Goal: Task Accomplishment & Management: Manage account settings

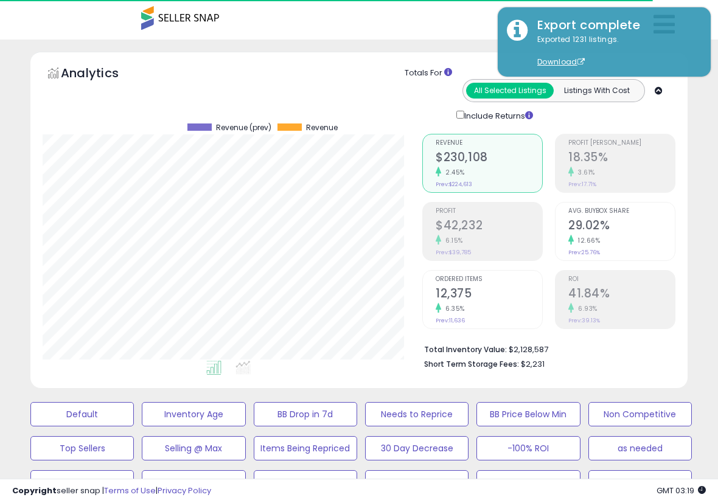
select select "**"
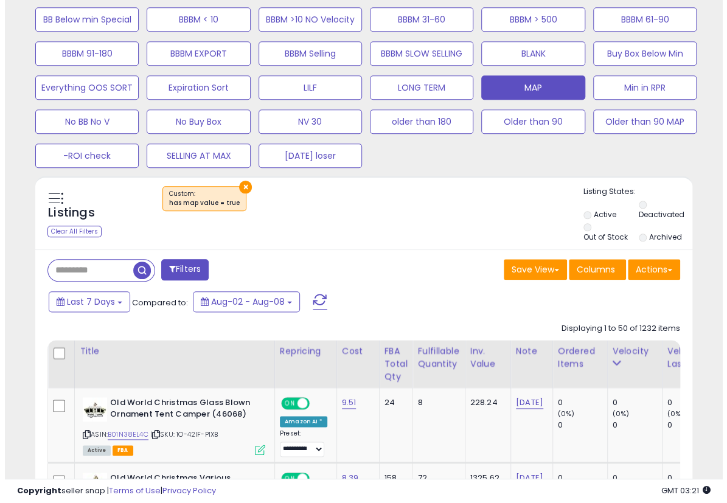
scroll to position [260, 0]
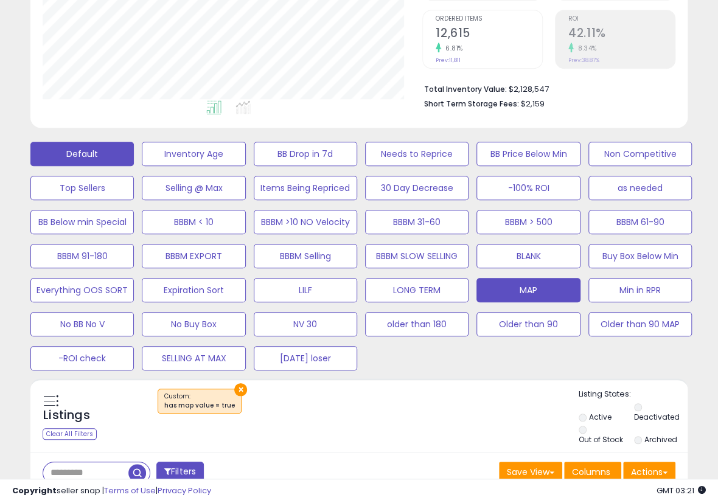
click at [105, 155] on button "Default" at bounding box center [81, 154] width 103 height 24
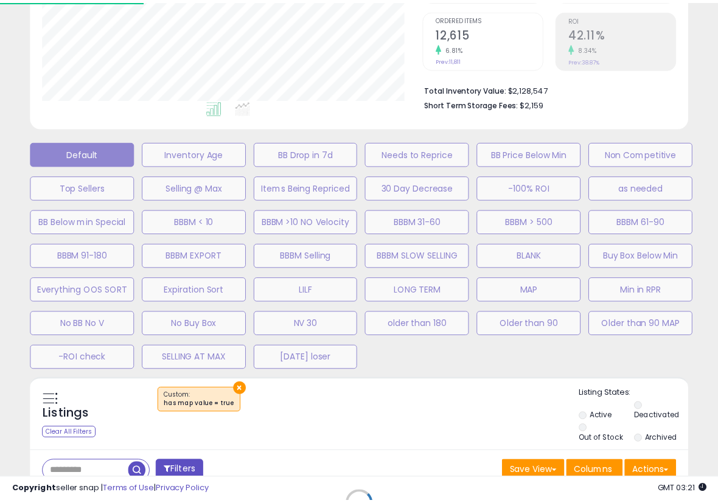
scroll to position [249, 384]
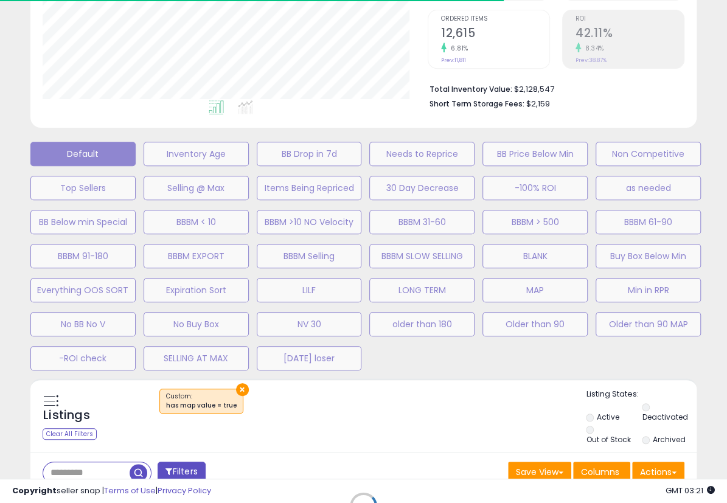
select select "**"
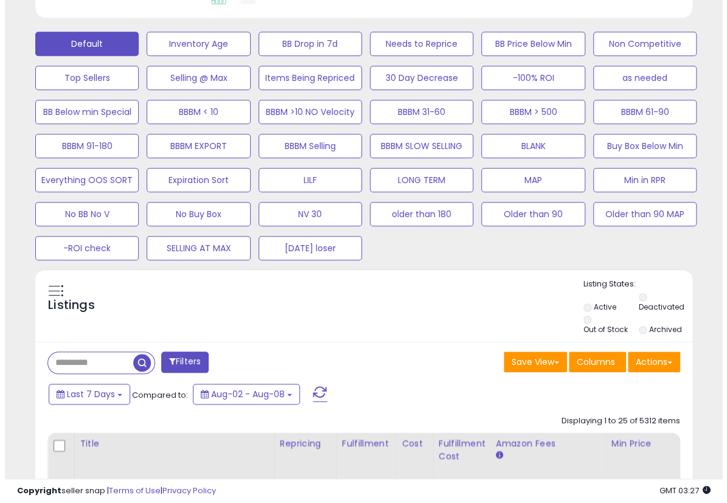
scroll to position [463, 0]
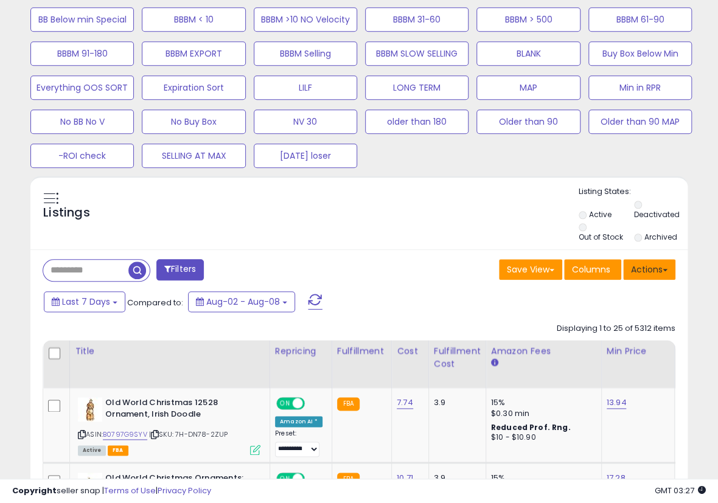
click at [636, 265] on button "Actions" at bounding box center [649, 269] width 52 height 21
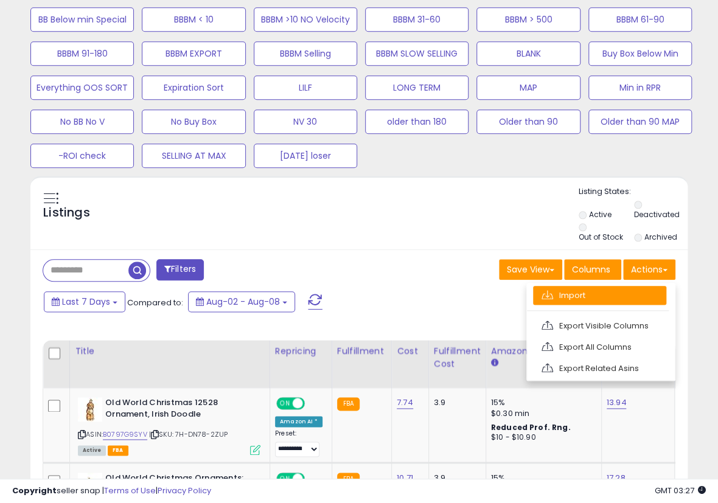
click at [608, 293] on link "Import" at bounding box center [599, 295] width 133 height 19
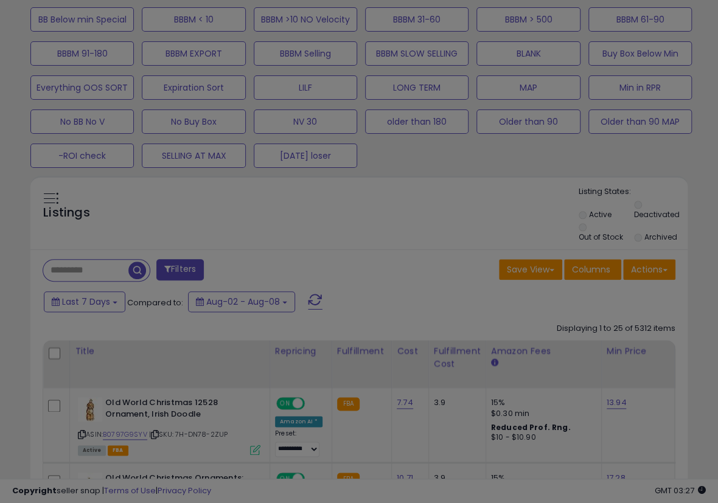
scroll to position [249, 384]
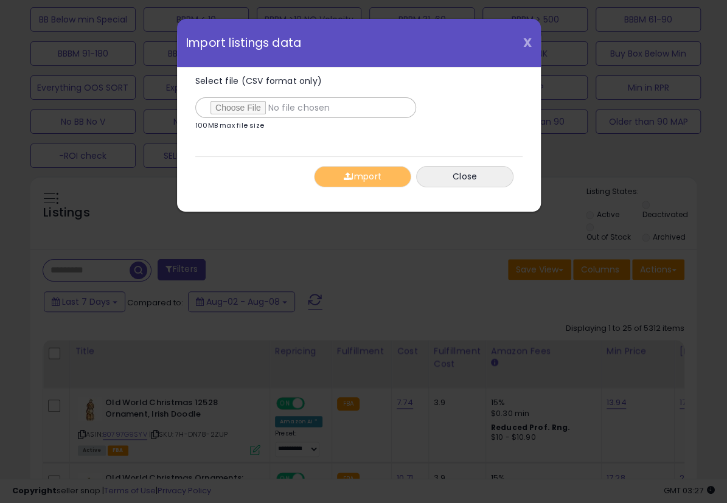
click at [524, 43] on span "X" at bounding box center [527, 42] width 9 height 17
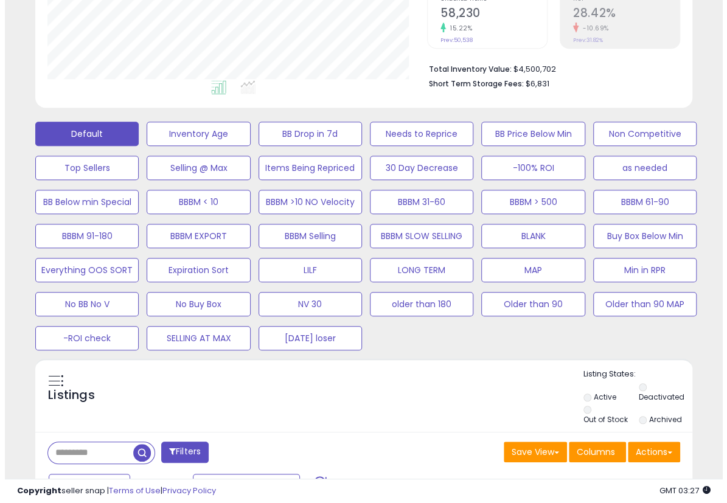
scroll to position [260, 0]
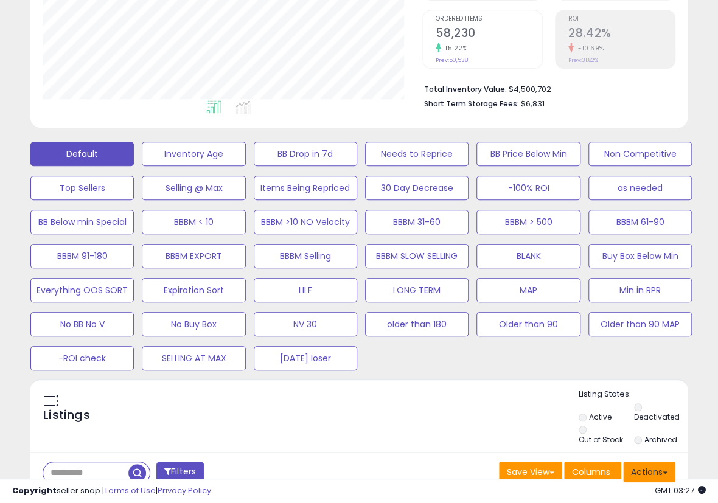
click at [661, 468] on button "Actions" at bounding box center [649, 472] width 52 height 21
click at [608, 497] on link "Import" at bounding box center [599, 497] width 133 height 19
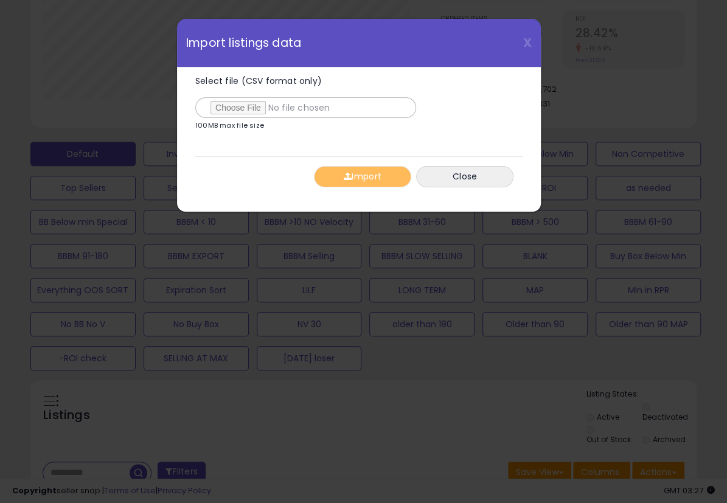
type input "**********"
click at [345, 177] on span "button" at bounding box center [348, 176] width 8 height 9
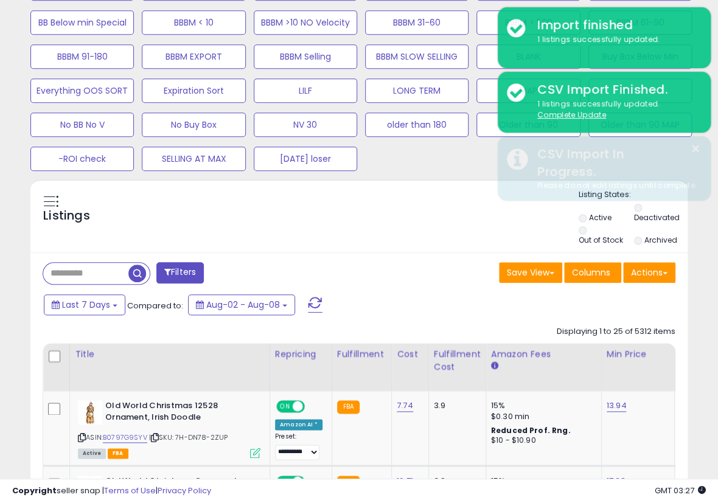
scroll to position [463, 0]
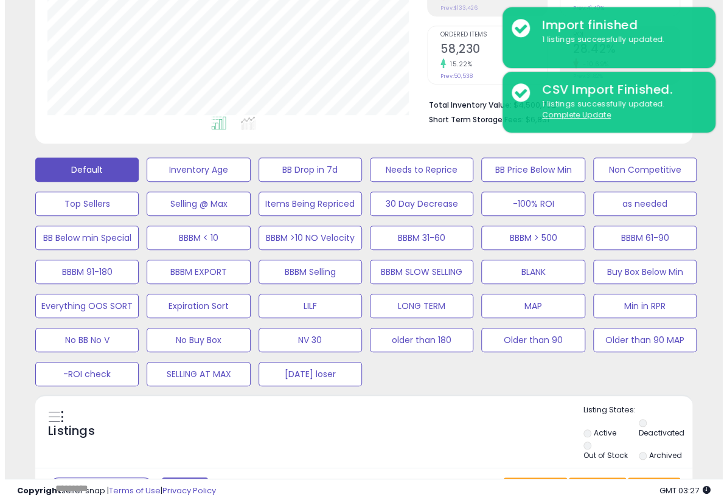
scroll to position [260, 0]
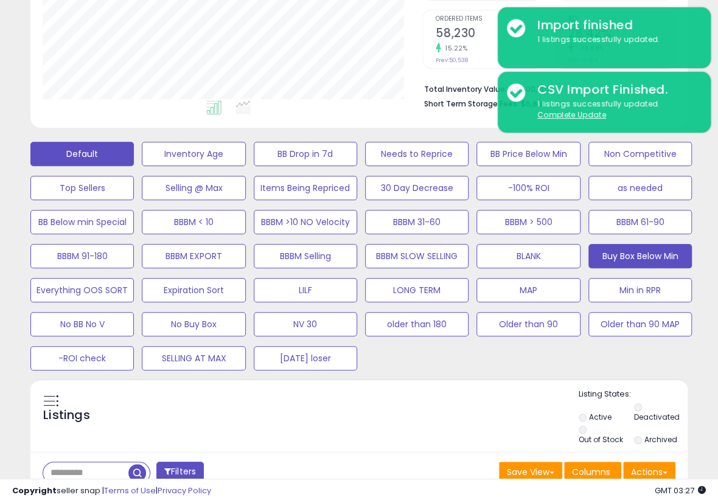
click at [245, 166] on button "Buy Box Below Min" at bounding box center [193, 154] width 103 height 24
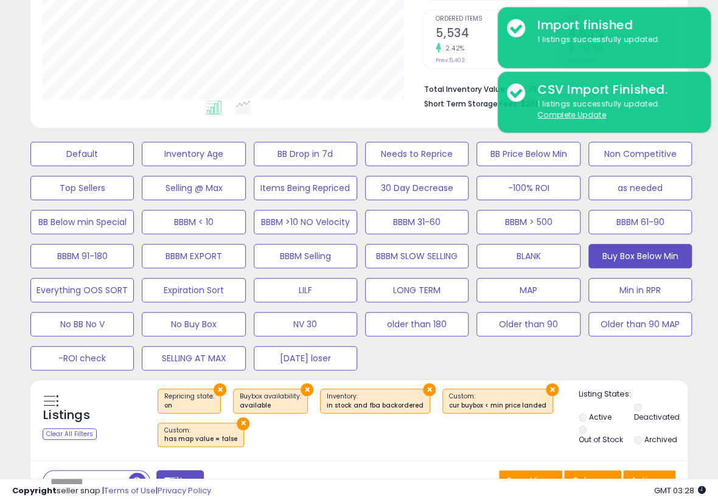
scroll to position [463, 0]
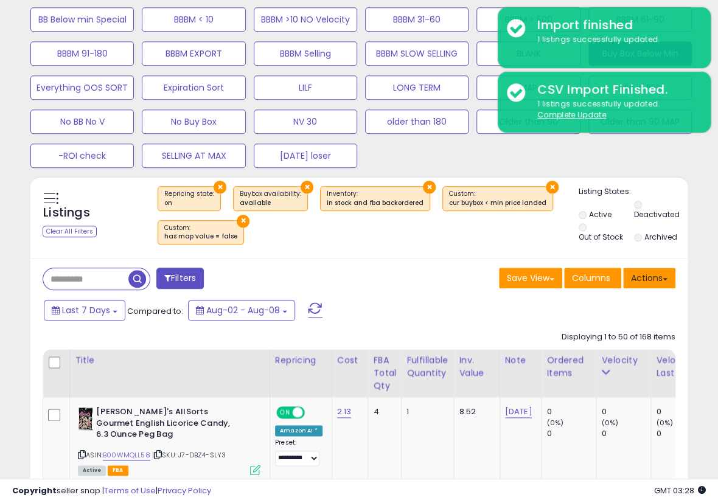
drag, startPoint x: 643, startPoint y: 283, endPoint x: 639, endPoint y: 291, distance: 8.7
click at [643, 283] on button "Actions" at bounding box center [649, 278] width 52 height 21
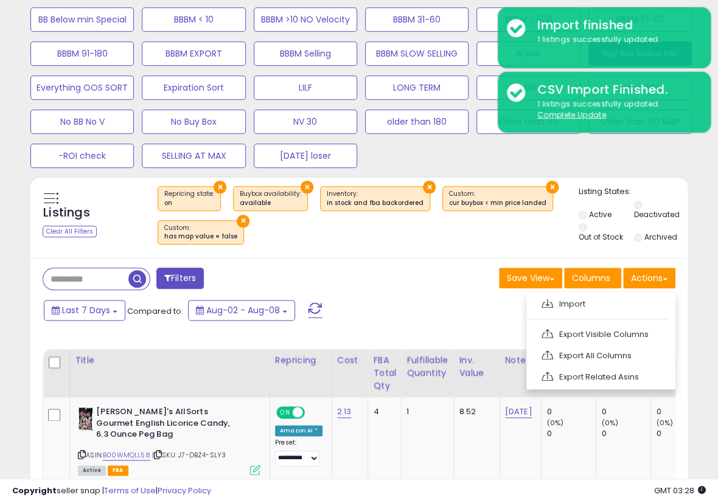
click at [618, 336] on link "Export Visible Columns" at bounding box center [599, 334] width 133 height 19
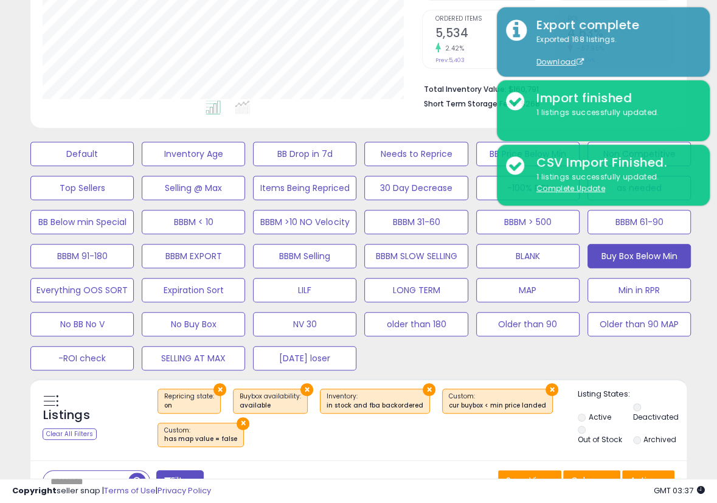
scroll to position [249, 379]
click at [122, 150] on button "Default" at bounding box center [81, 154] width 103 height 24
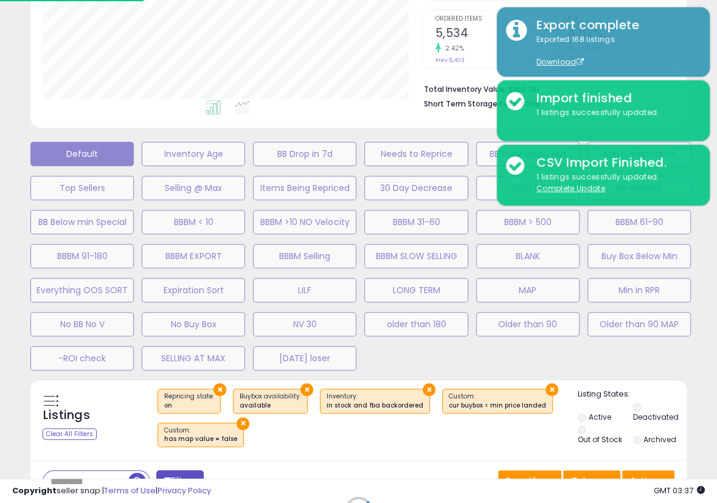
select select "**"
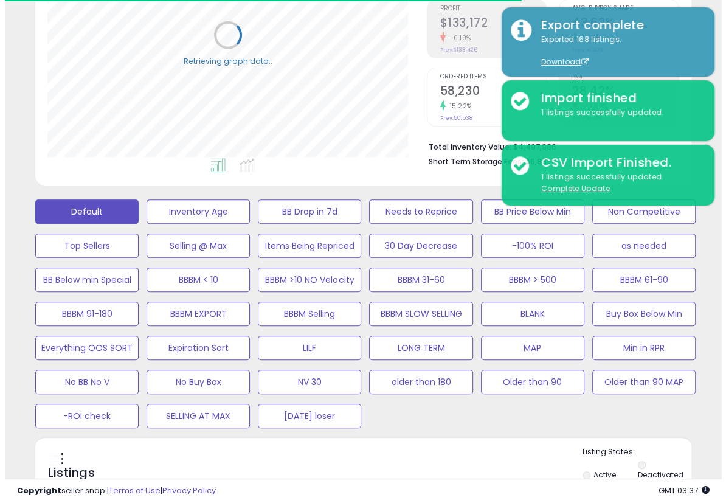
scroll to position [405, 0]
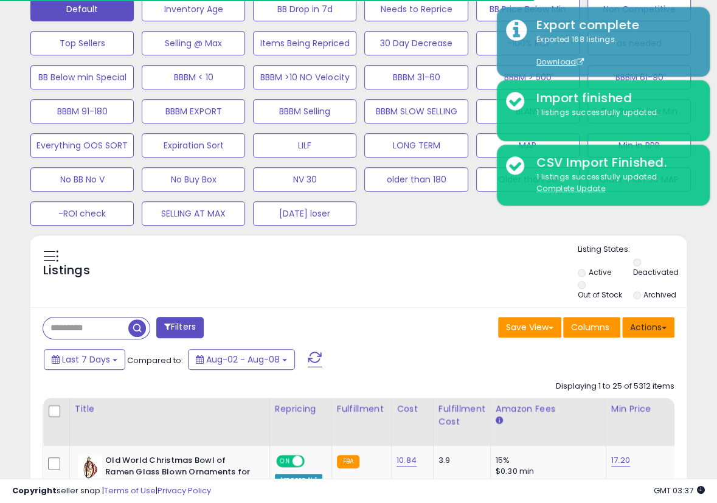
click at [653, 330] on button "Actions" at bounding box center [648, 327] width 52 height 21
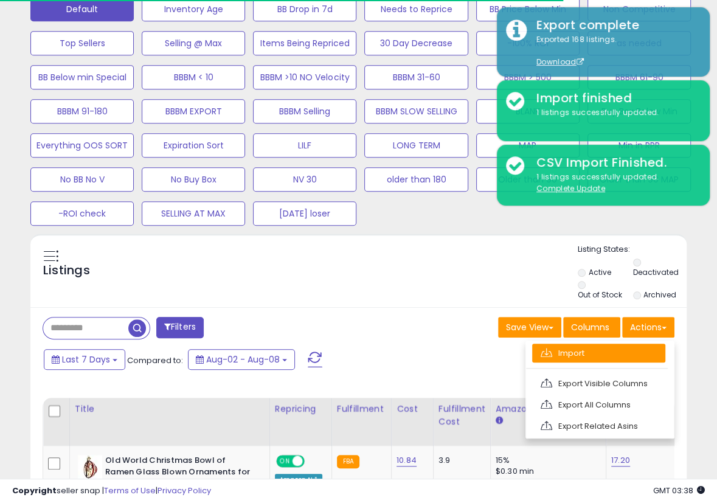
click at [622, 353] on link "Import" at bounding box center [598, 353] width 133 height 19
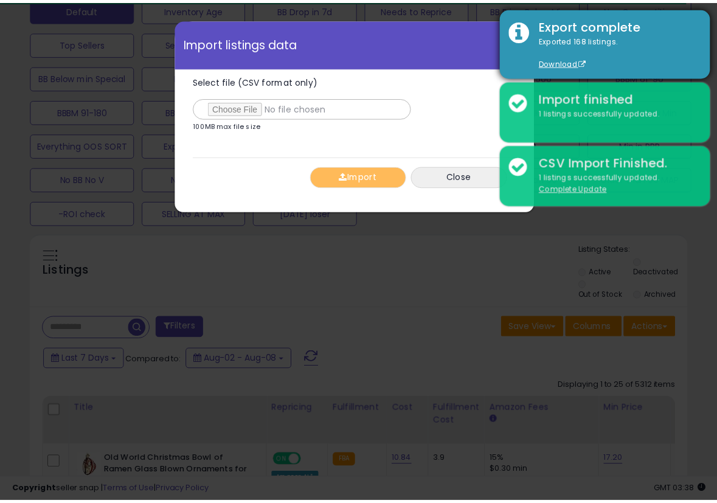
scroll to position [249, 384]
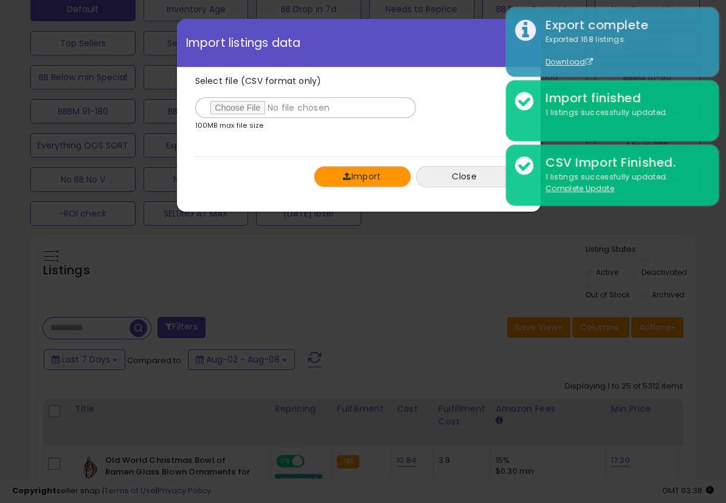
click at [340, 175] on button "Import" at bounding box center [362, 176] width 97 height 21
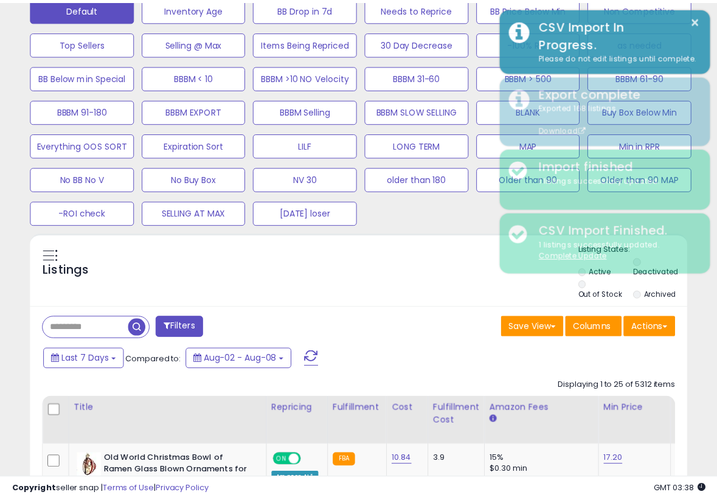
scroll to position [608063, 607933]
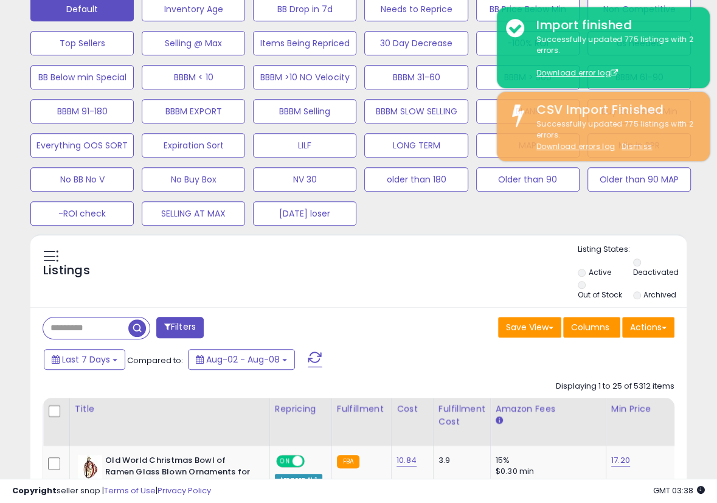
click at [521, 287] on div "Listings" at bounding box center [358, 273] width 656 height 58
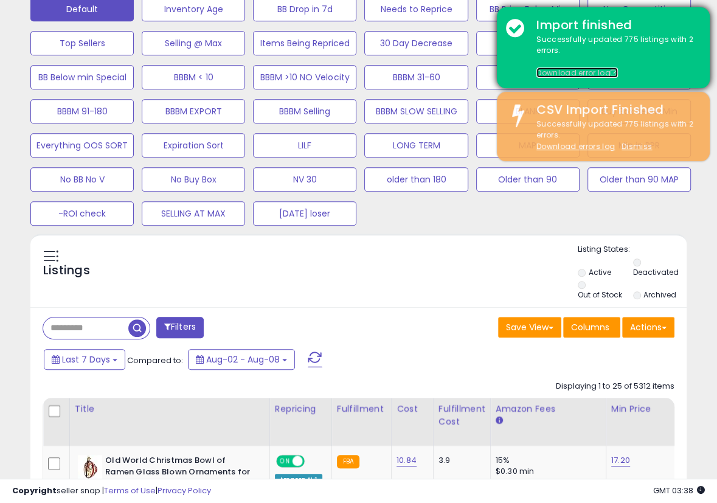
click at [580, 71] on link "Download error log" at bounding box center [578, 73] width 82 height 10
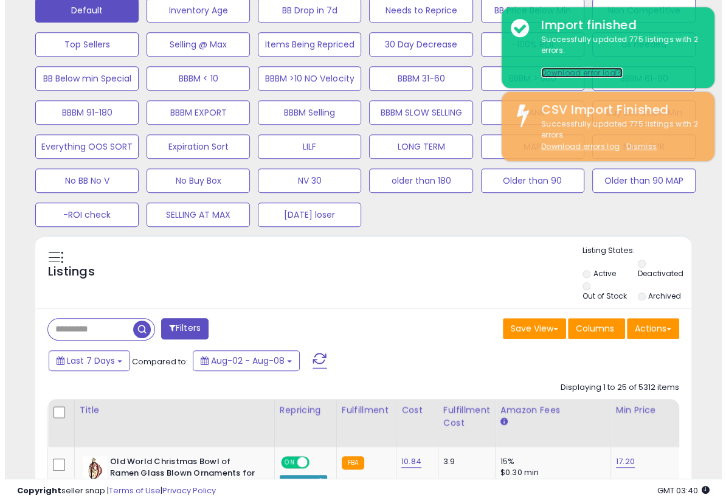
scroll to position [405, 0]
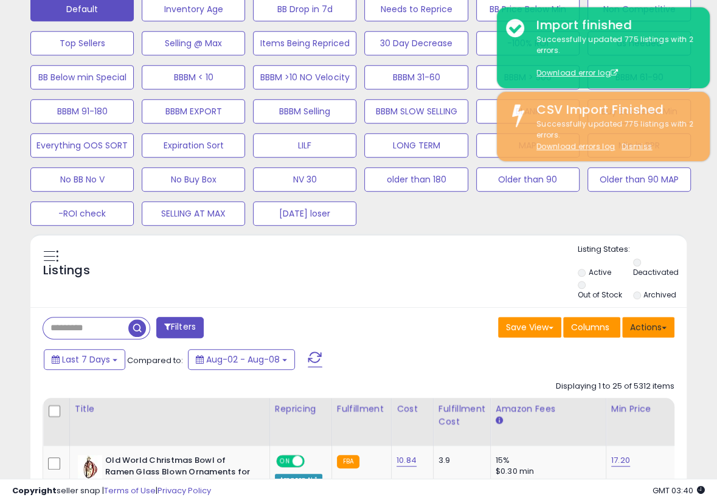
click at [658, 324] on button "Actions" at bounding box center [648, 327] width 52 height 21
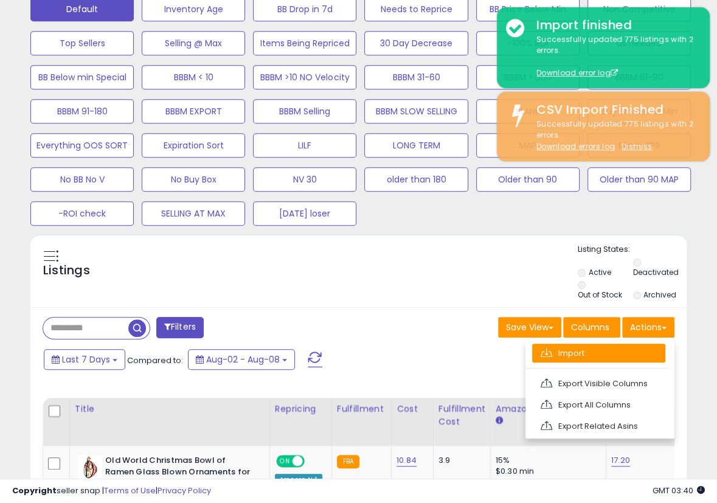
click at [603, 358] on link "Import" at bounding box center [598, 353] width 133 height 19
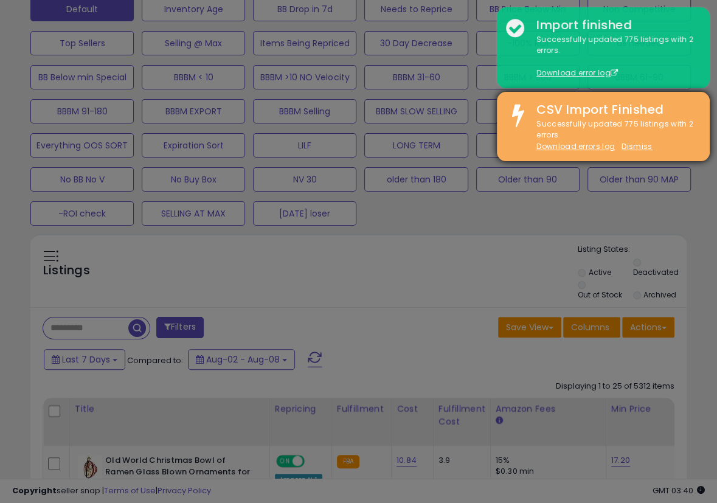
scroll to position [249, 384]
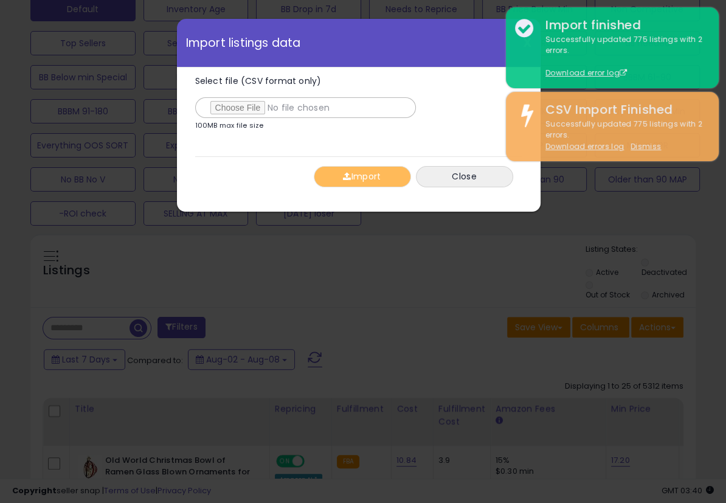
type input "**********"
click at [335, 173] on button "Import" at bounding box center [362, 176] width 97 height 21
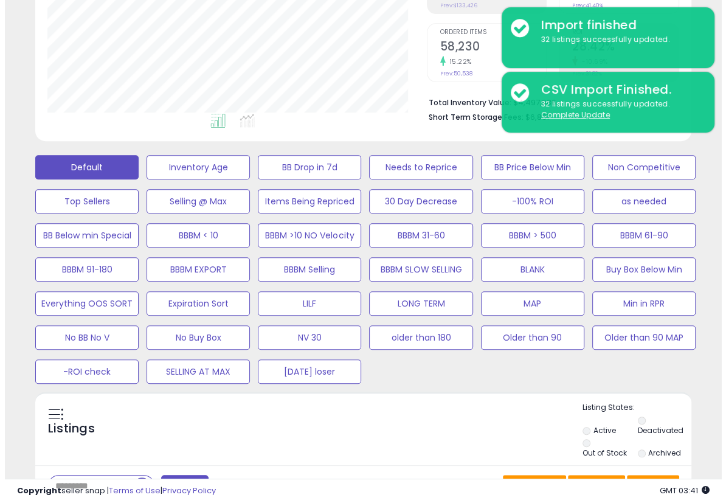
scroll to position [203, 0]
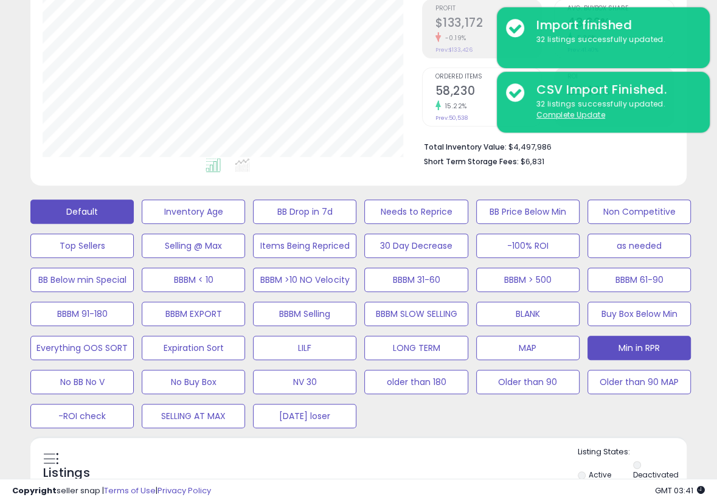
click at [245, 224] on button "Min in RPR" at bounding box center [193, 212] width 103 height 24
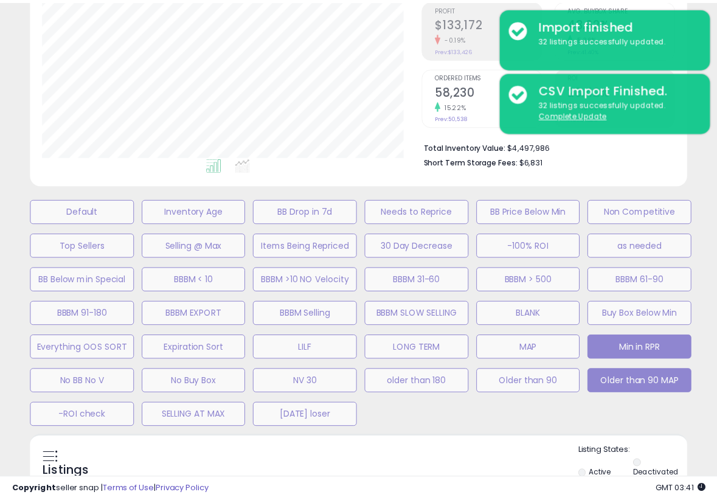
scroll to position [249, 384]
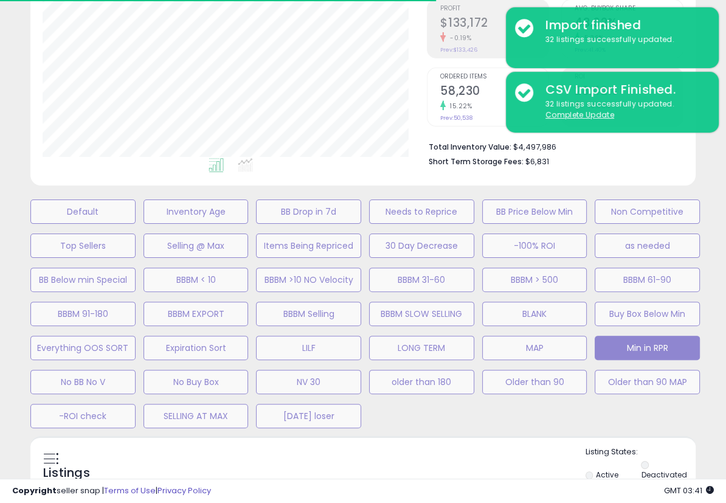
select select "**"
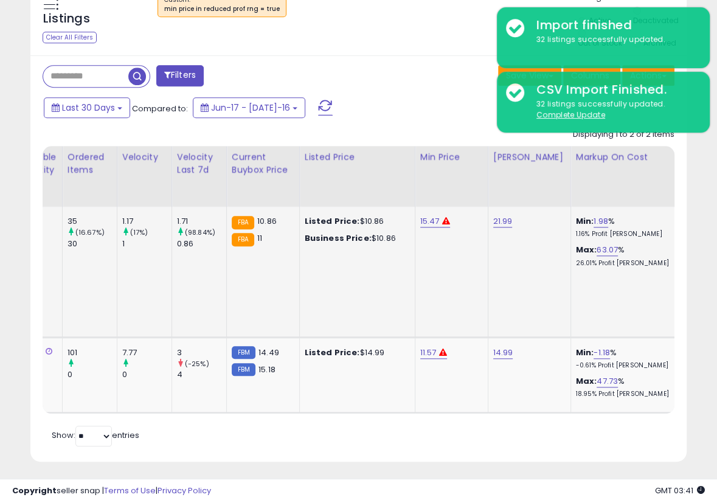
scroll to position [0, 0]
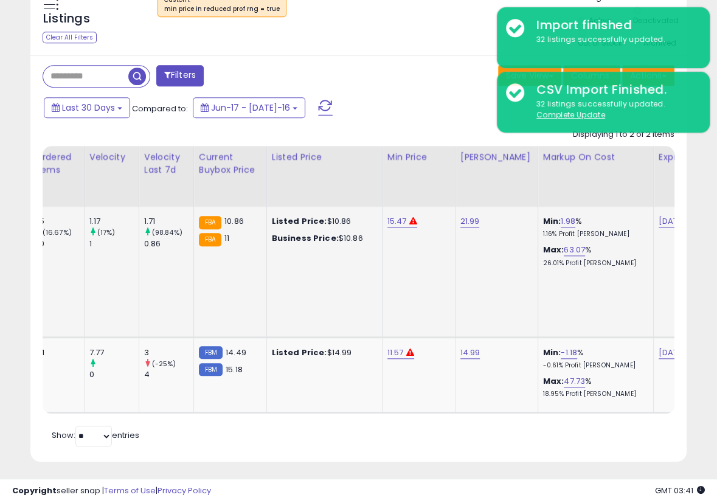
drag, startPoint x: 360, startPoint y: 214, endPoint x: 348, endPoint y: 217, distance: 12.0
click at [382, 214] on td "15.47" at bounding box center [418, 272] width 73 height 130
click at [382, 217] on td "15.47" at bounding box center [418, 272] width 73 height 130
click at [387, 217] on link "15.47" at bounding box center [396, 221] width 19 height 12
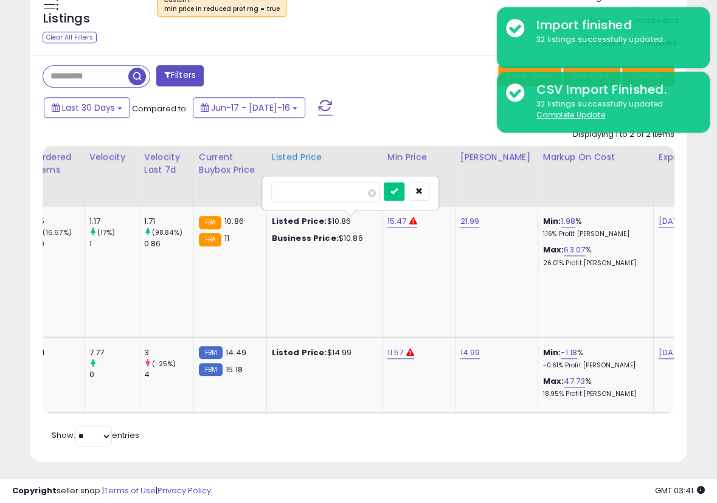
drag, startPoint x: 296, startPoint y: 195, endPoint x: 239, endPoint y: 195, distance: 56.6
click at [240, 195] on table "Title Repricing" at bounding box center [343, 279] width 1787 height 267
type input "*****"
click button "submit" at bounding box center [394, 191] width 21 height 18
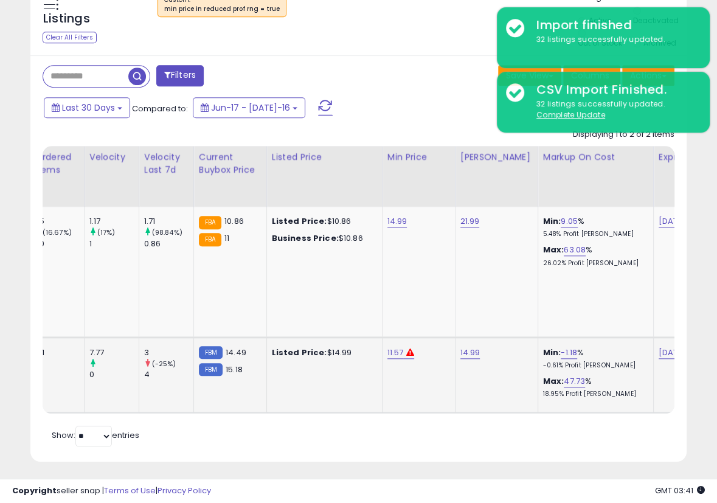
click at [382, 337] on td "11.57" at bounding box center [418, 374] width 73 height 75
click at [387, 228] on link "11.57" at bounding box center [397, 221] width 20 height 12
drag, startPoint x: 322, startPoint y: 311, endPoint x: 244, endPoint y: 318, distance: 78.8
click at [246, 316] on tbody "Maine Coast Sea Vegetables Kelp Granules Blend | Organic Seaweed Snacks | Susta…" at bounding box center [344, 310] width 1787 height 206
type input "*****"
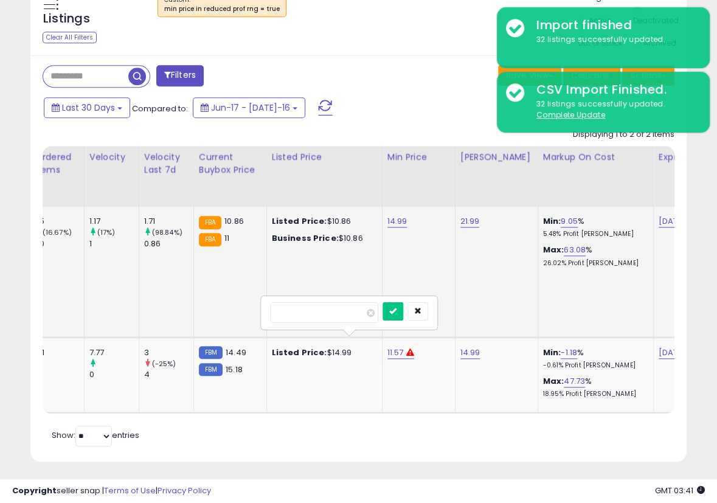
click button "submit" at bounding box center [393, 311] width 21 height 18
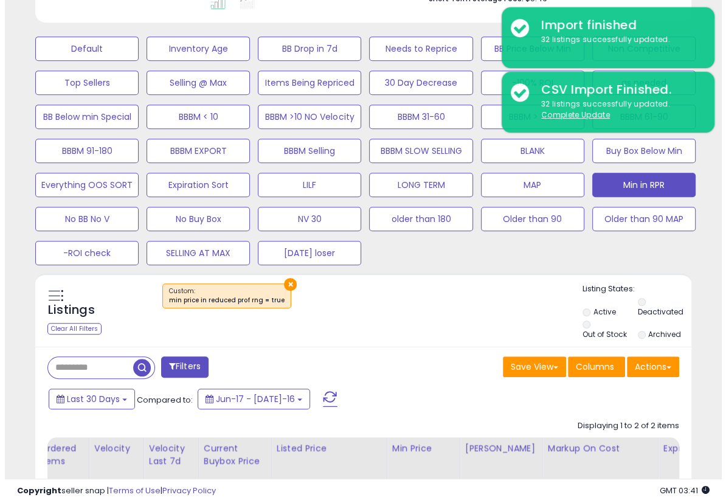
scroll to position [252, 0]
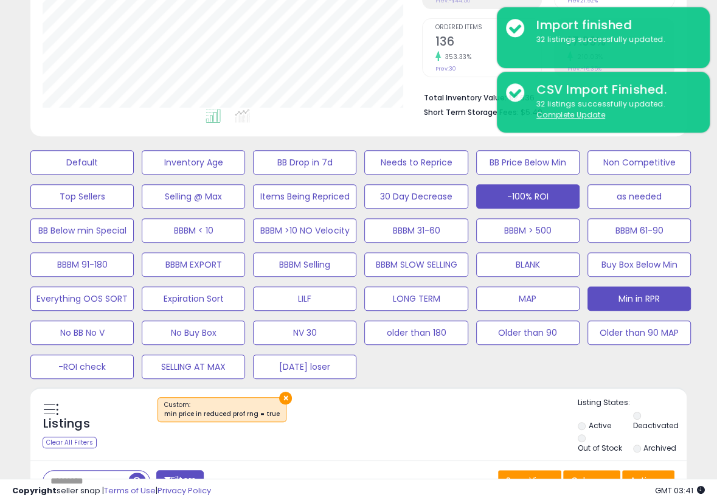
click at [134, 175] on button "-100% ROI" at bounding box center [81, 162] width 103 height 24
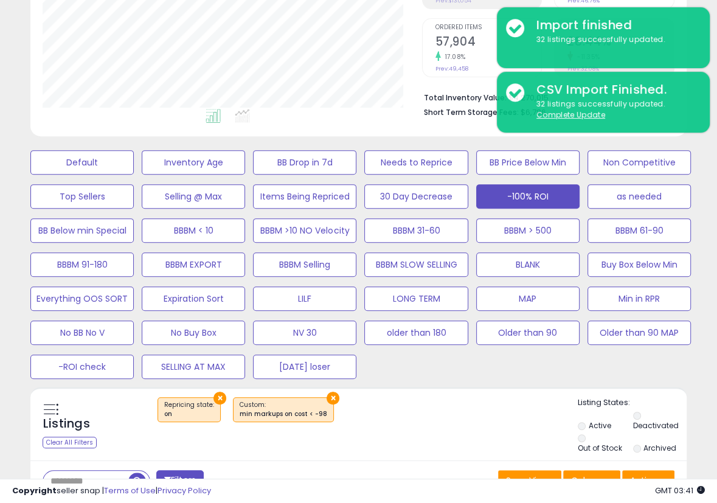
scroll to position [608063, 607933]
click at [501, 400] on div "× Repricing state : on ×" at bounding box center [360, 414] width 436 height 34
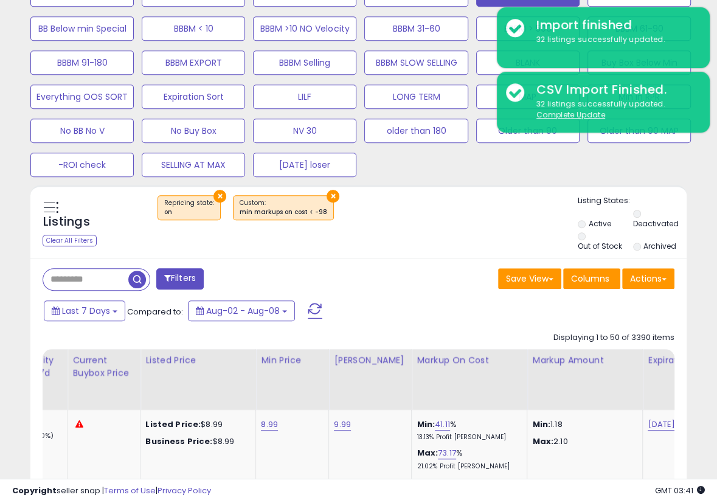
click at [172, 277] on button "Filters" at bounding box center [179, 278] width 47 height 21
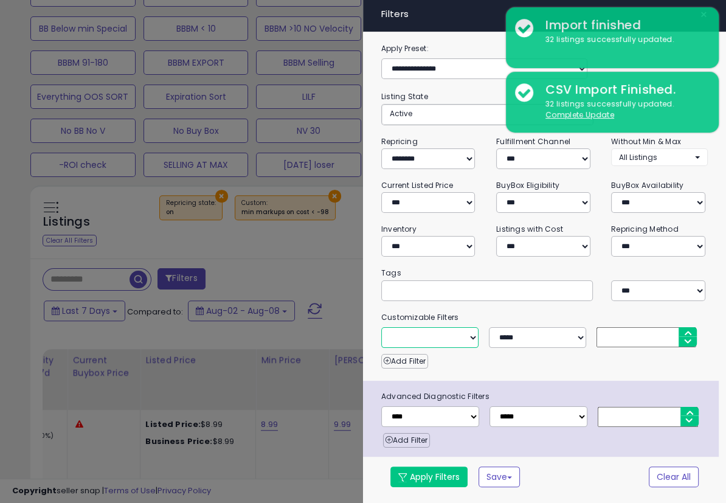
click at [442, 331] on select "**********" at bounding box center [429, 337] width 97 height 21
select select "**********"
click at [381, 327] on select "**********" at bounding box center [429, 337] width 97 height 21
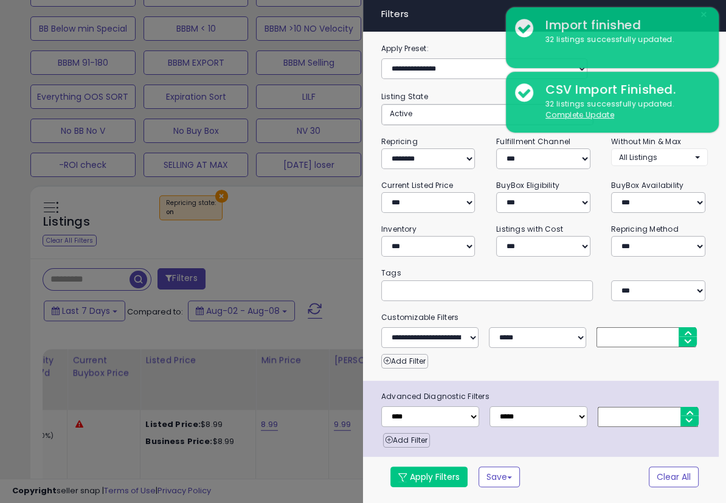
click at [615, 341] on input "number" at bounding box center [647, 337] width 100 height 20
type input "***"
click at [455, 487] on button "Apply Filters" at bounding box center [429, 477] width 77 height 21
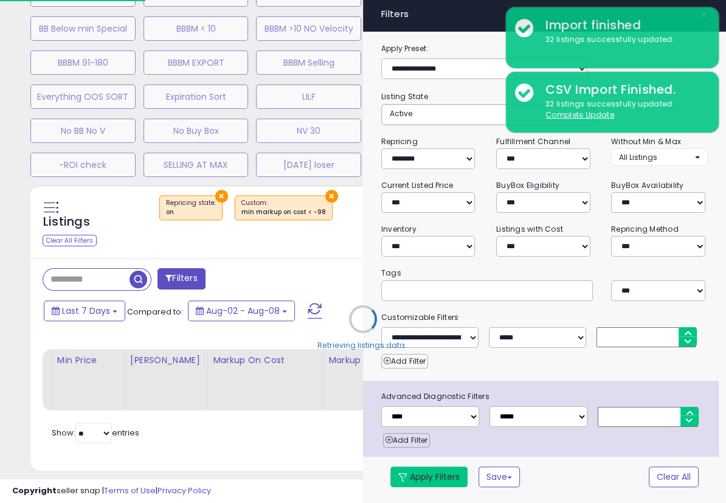
select select "**********"
select select "*"
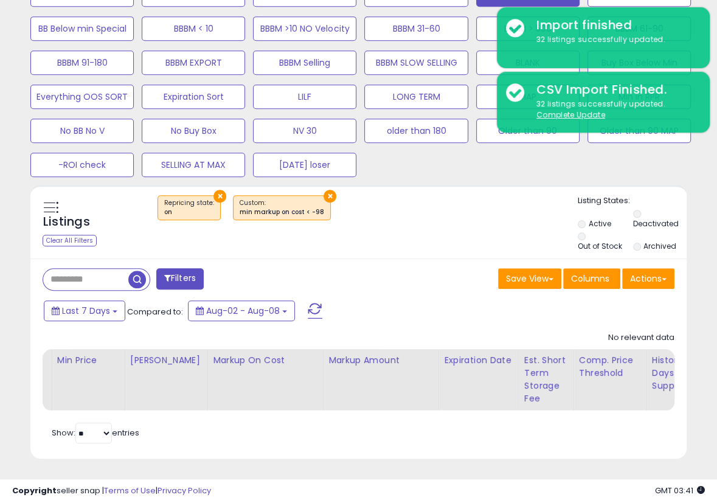
click at [478, 276] on div "Save View Save As New View Update Current View Columns Actions Import Export Vi…" at bounding box center [521, 280] width 325 height 24
